Goal: Browse casually: Explore the website without a specific task or goal

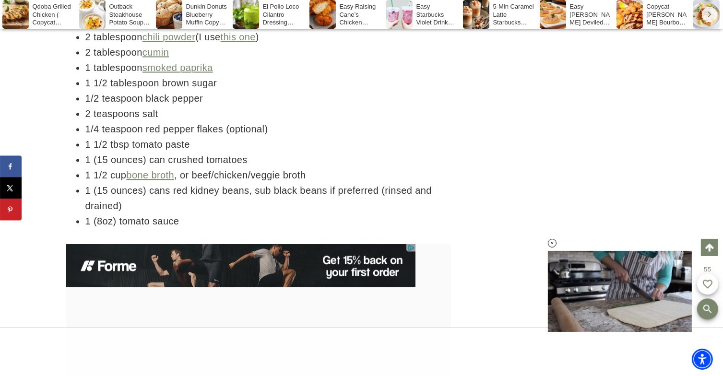
scroll to position [1869, 0]
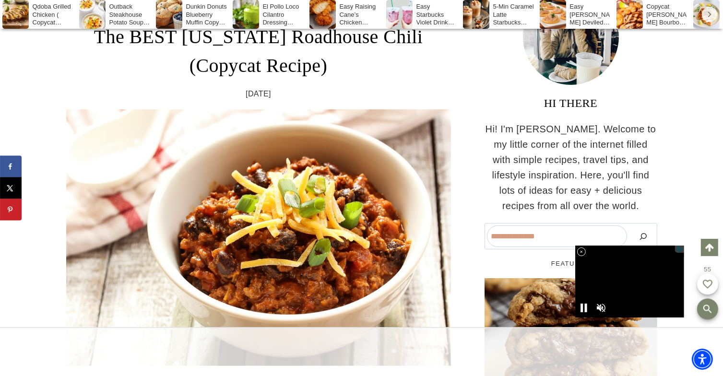
drag, startPoint x: 578, startPoint y: 249, endPoint x: 566, endPoint y: 247, distance: 11.7
click at [578, 249] on icon at bounding box center [582, 252] width 8 height 8
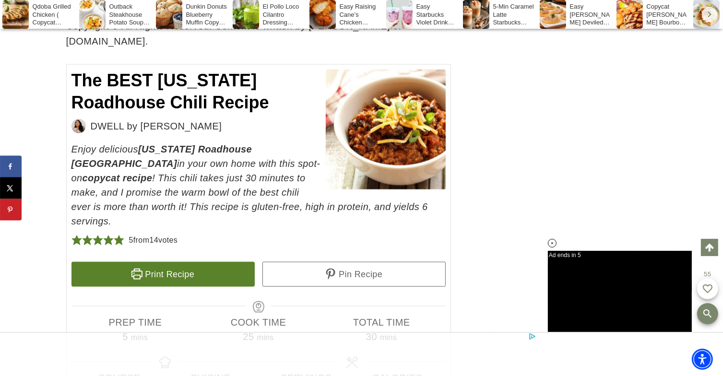
scroll to position [4680, 0]
